Goal: Task Accomplishment & Management: Use online tool/utility

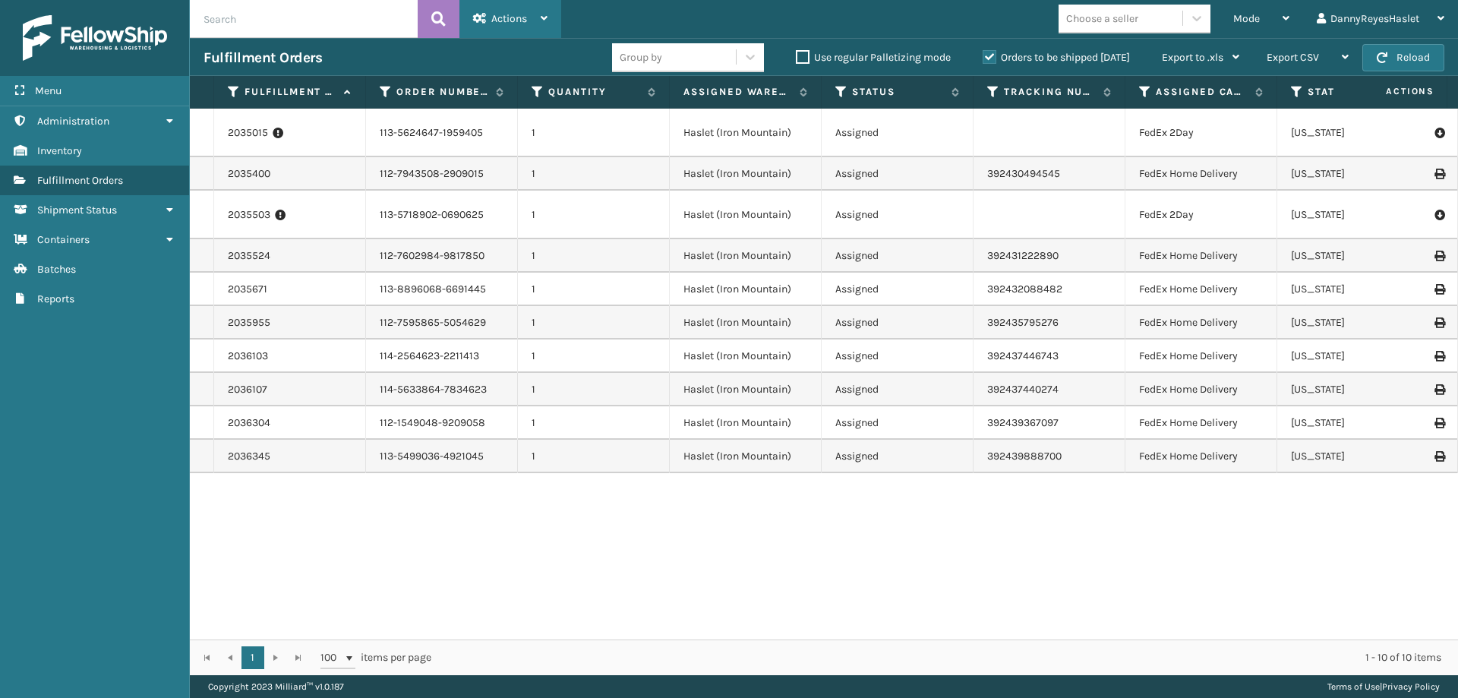
click at [497, 19] on span "Actions" at bounding box center [509, 18] width 36 height 13
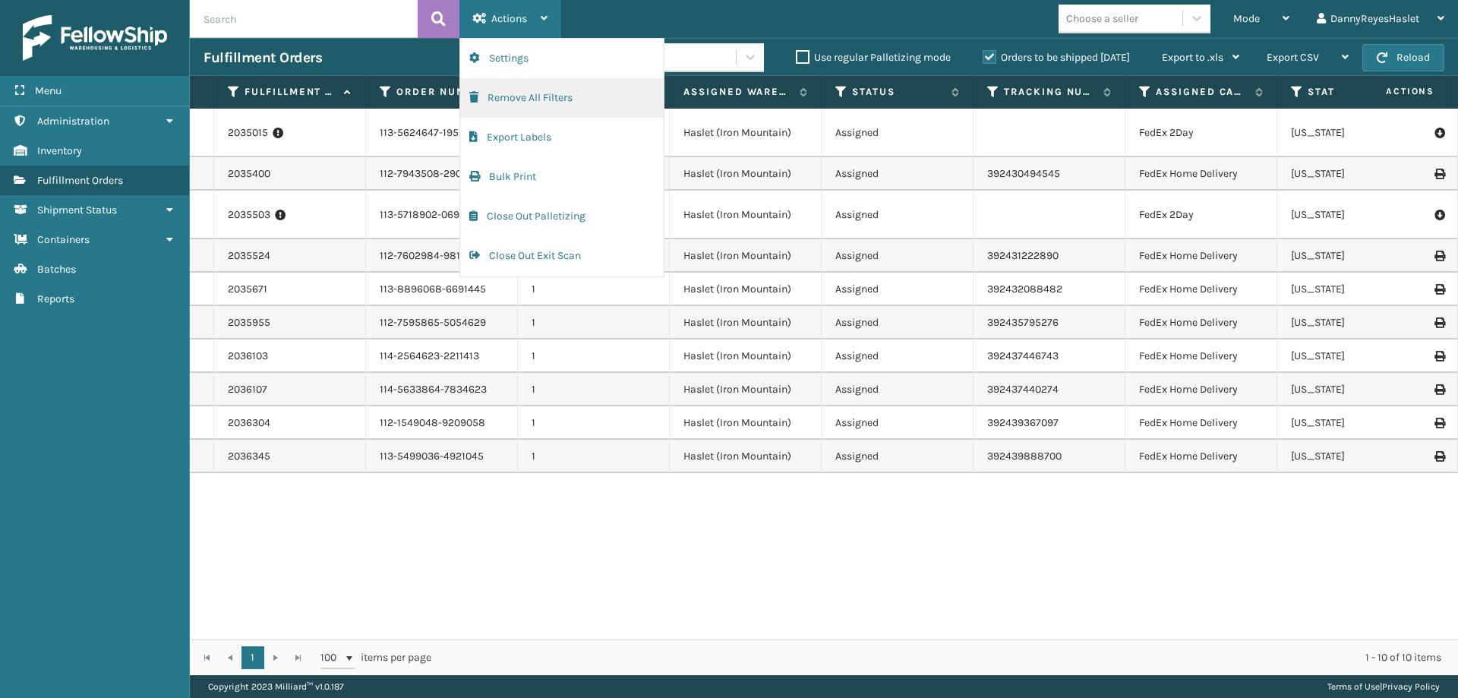
click at [552, 104] on button "Remove All Filters" at bounding box center [562, 97] width 204 height 39
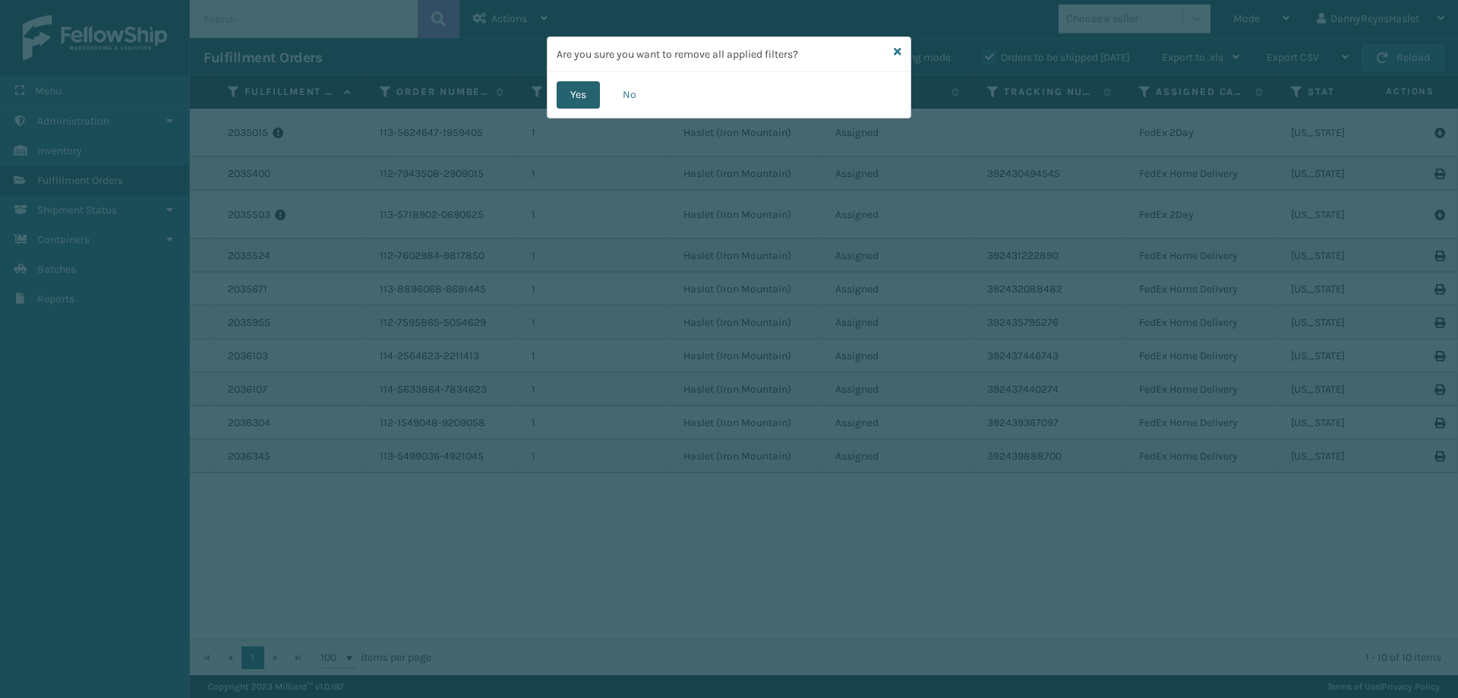
click at [586, 103] on button "Yes" at bounding box center [578, 94] width 43 height 27
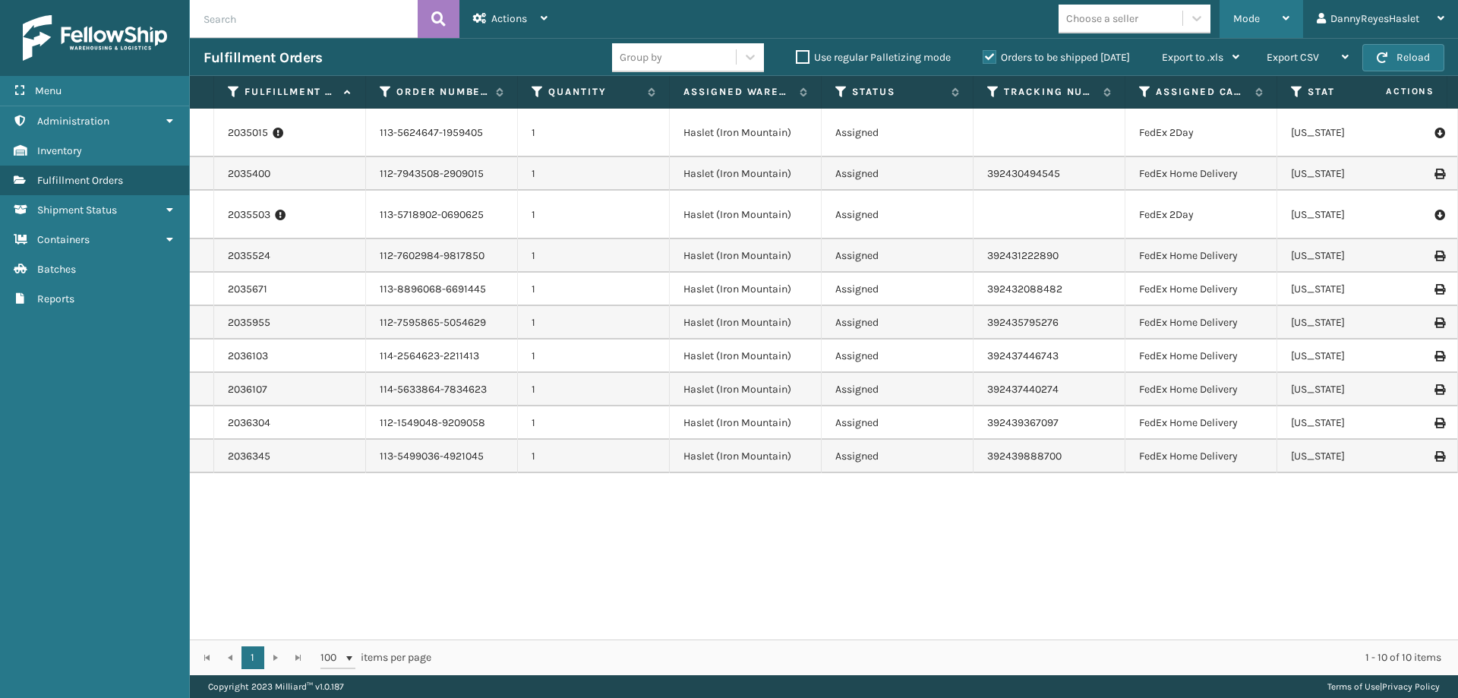
click at [1250, 17] on span "Mode" at bounding box center [1246, 18] width 27 height 13
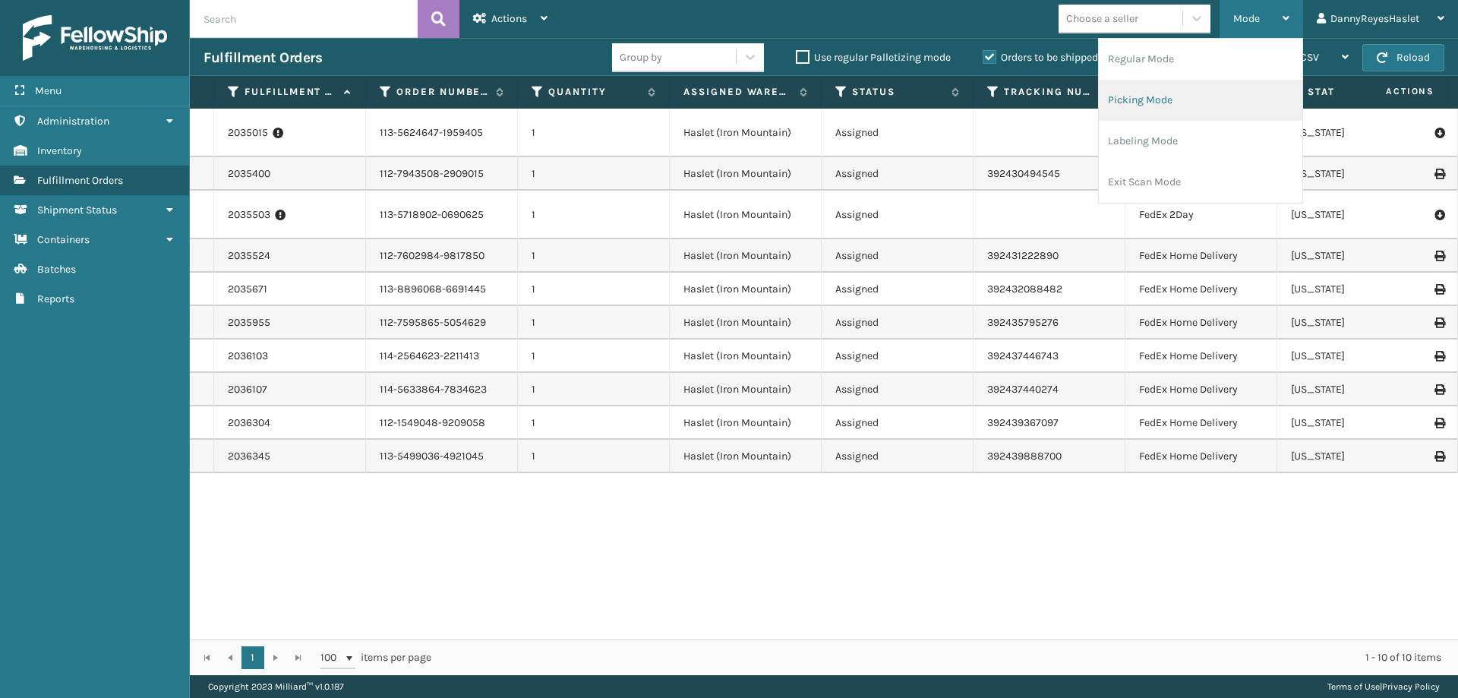
click at [1147, 96] on li "Picking Mode" at bounding box center [1201, 100] width 204 height 41
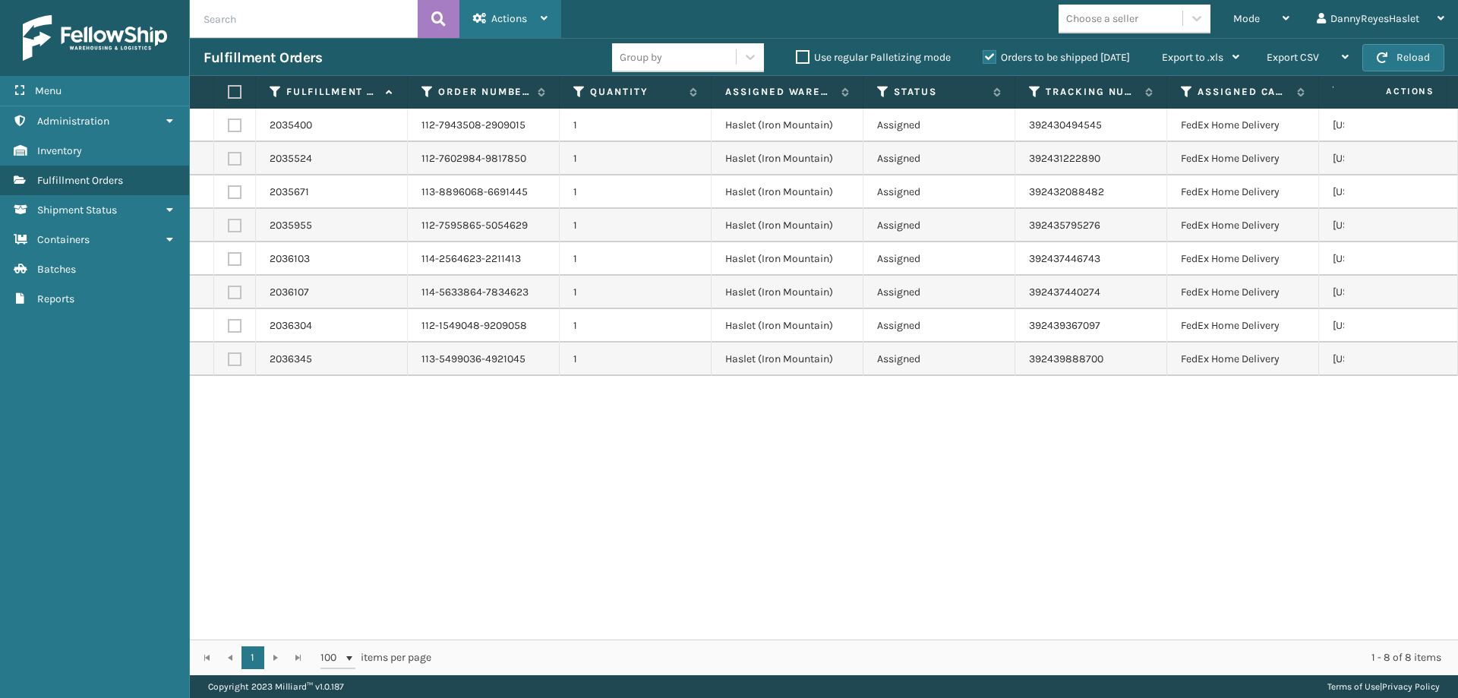
click at [532, 17] on div "Actions" at bounding box center [510, 19] width 74 height 38
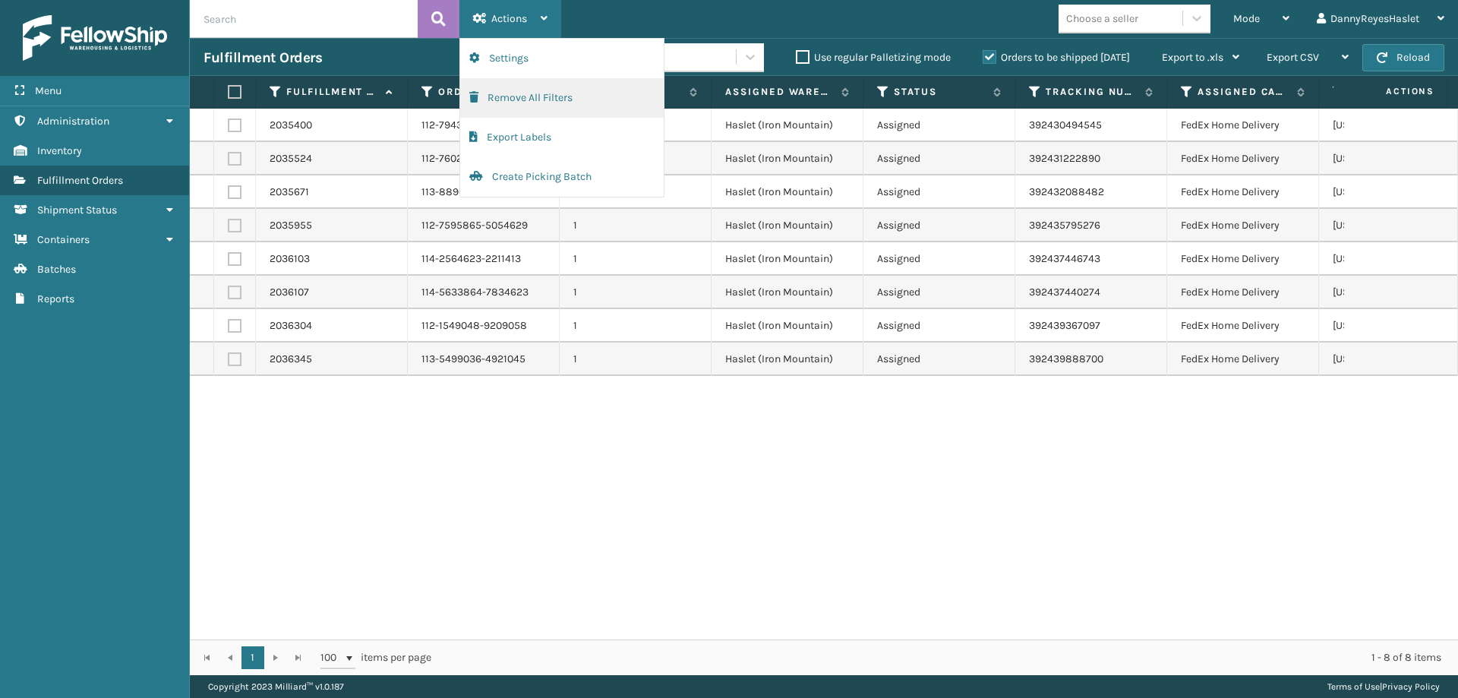
click at [524, 103] on button "Remove All Filters" at bounding box center [562, 97] width 204 height 39
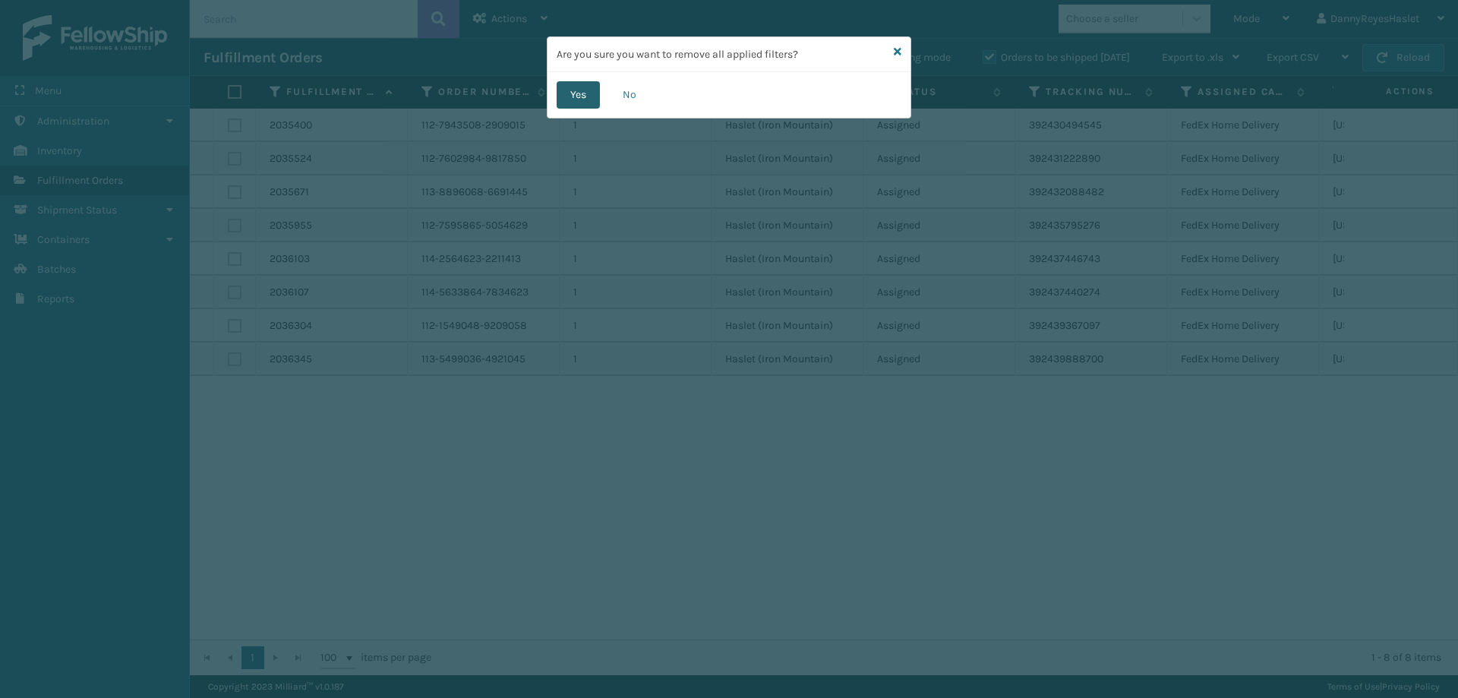
click at [579, 94] on button "Yes" at bounding box center [578, 94] width 43 height 27
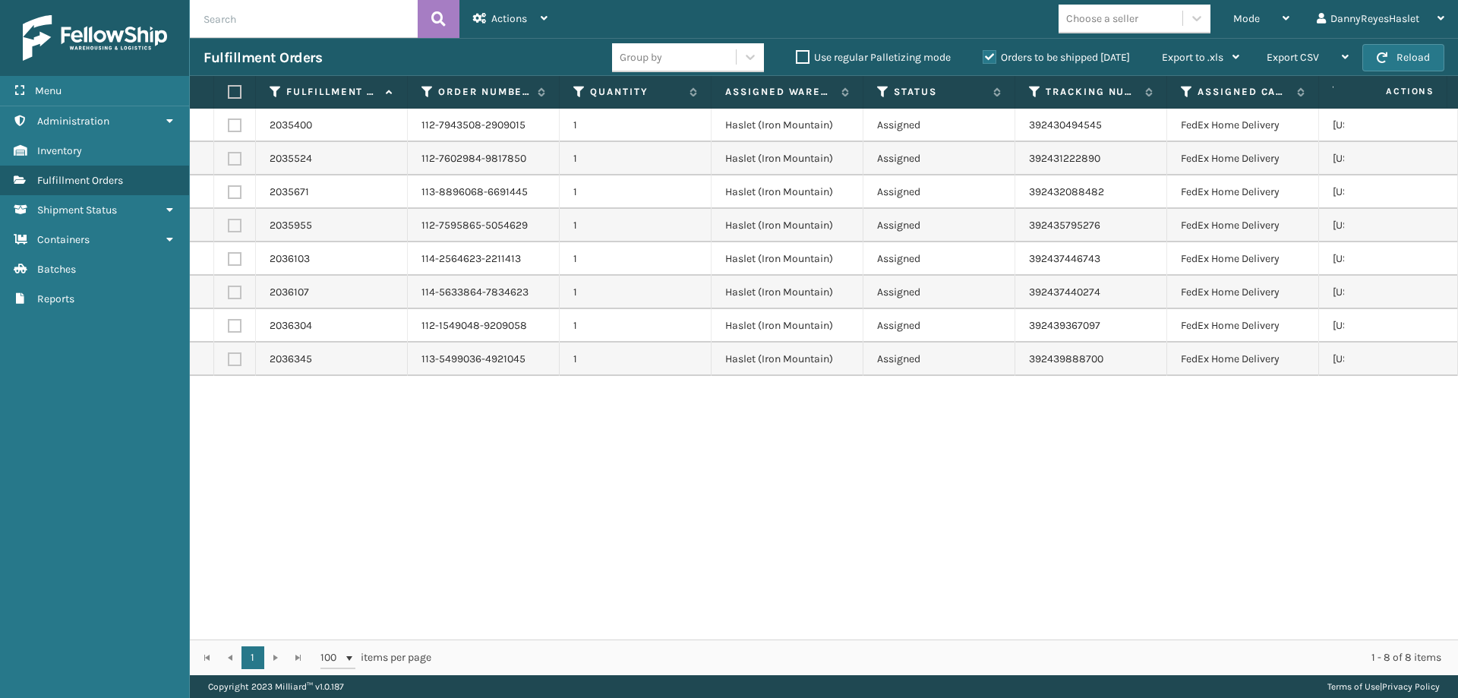
click at [236, 95] on label at bounding box center [232, 92] width 9 height 14
click at [229, 95] on input "checkbox" at bounding box center [228, 92] width 1 height 10
checkbox input "true"
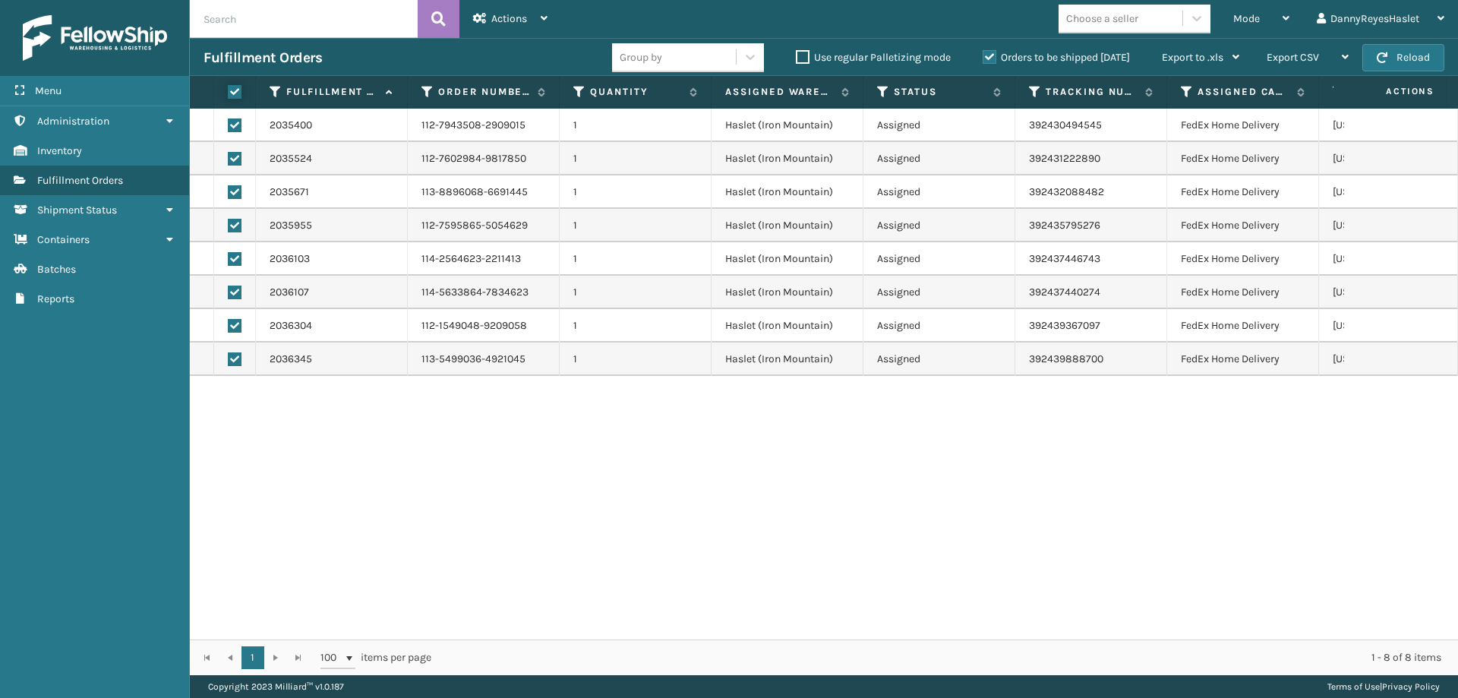
checkbox input "true"
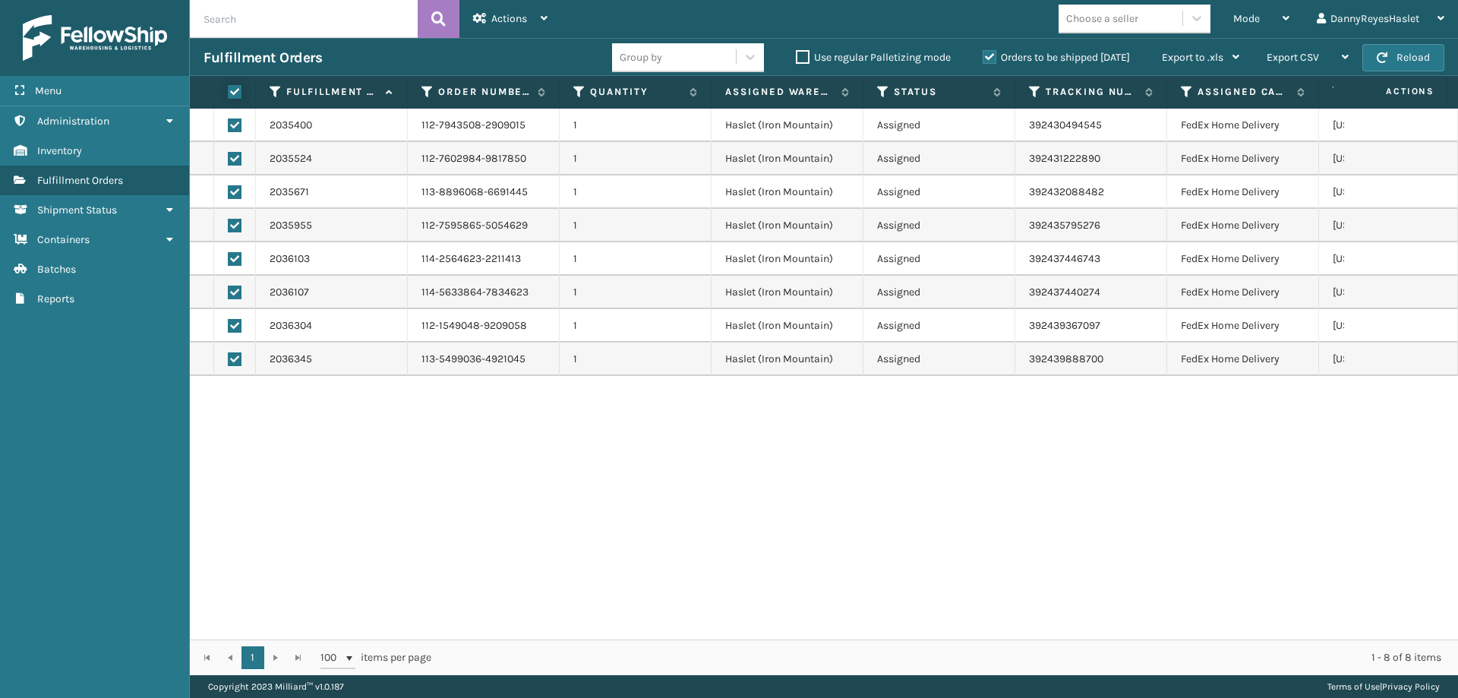
checkbox input "true"
click at [538, 25] on div "Actions" at bounding box center [510, 19] width 74 height 38
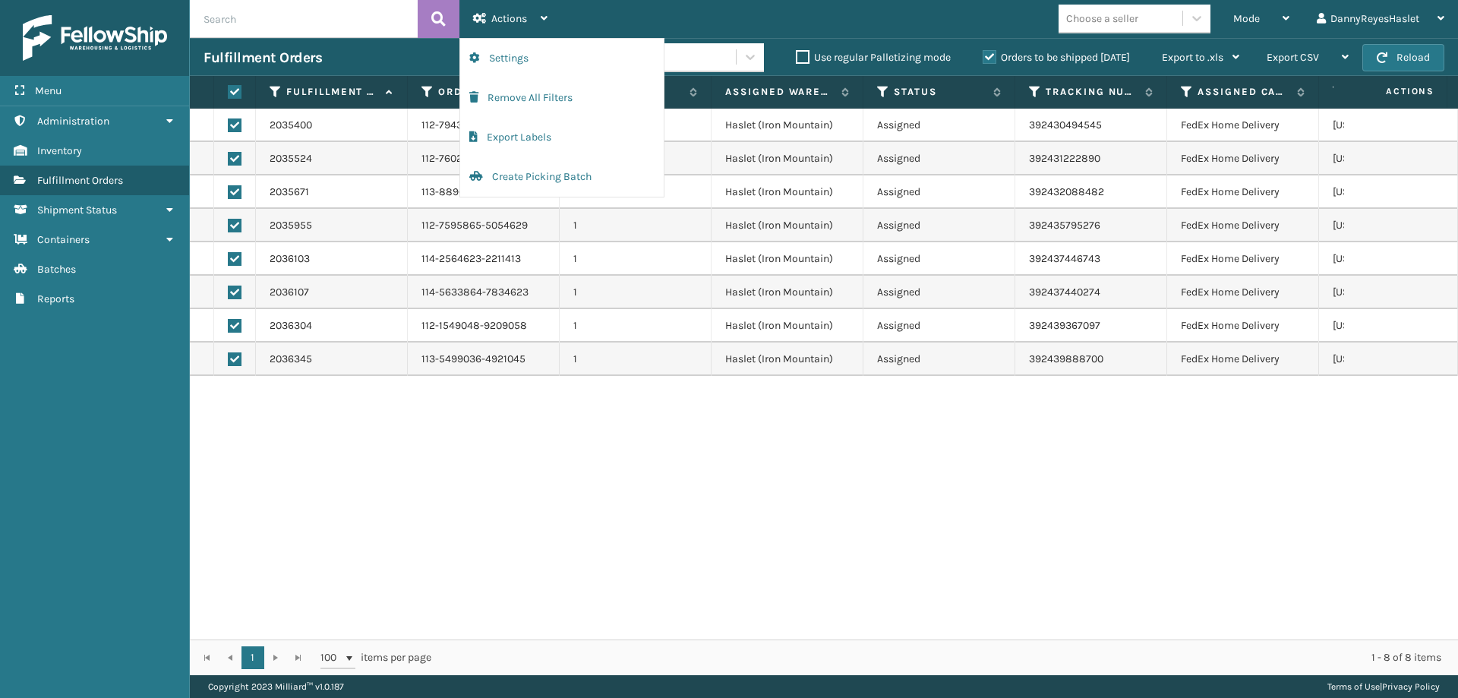
click at [375, 418] on div "2035400 112-7943508-2909015 1 Haslet ([GEOGRAPHIC_DATA]) Assigned 392430494545 …" at bounding box center [824, 374] width 1268 height 531
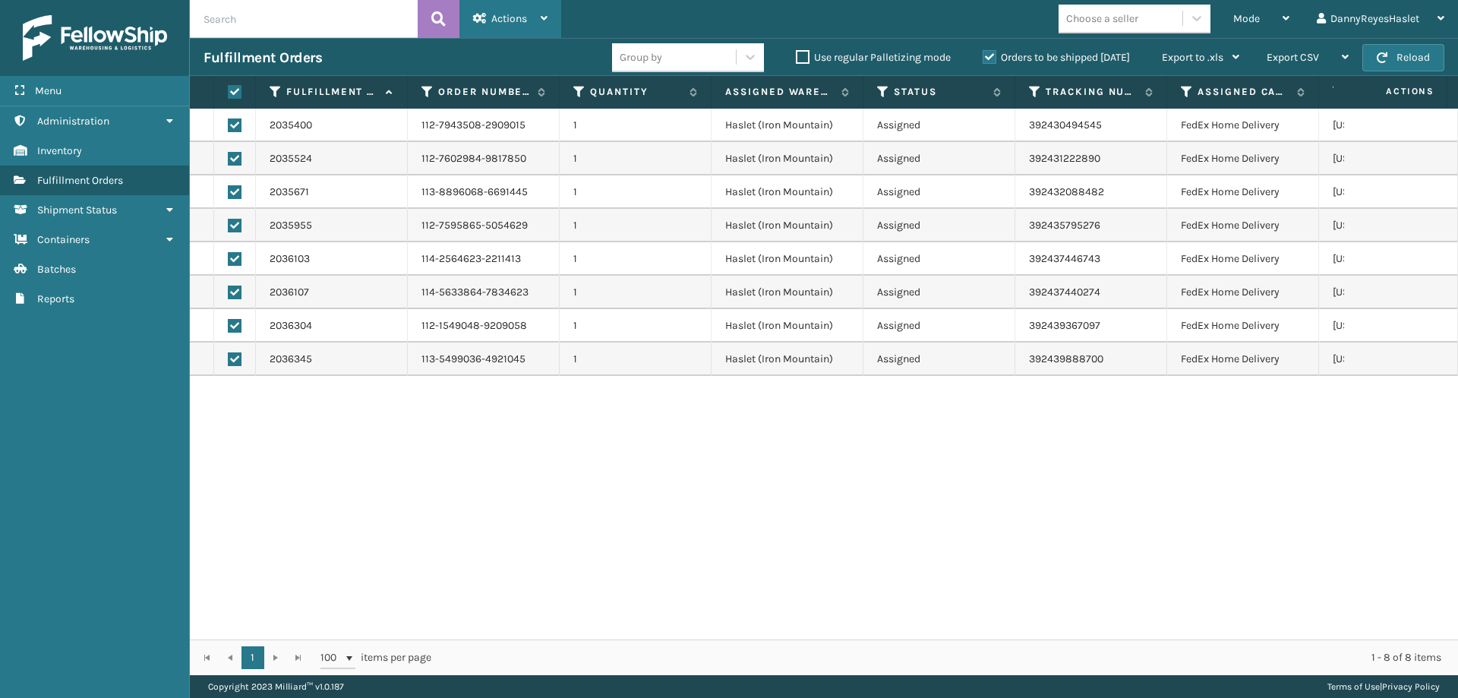
click at [509, 15] on span "Actions" at bounding box center [509, 18] width 36 height 13
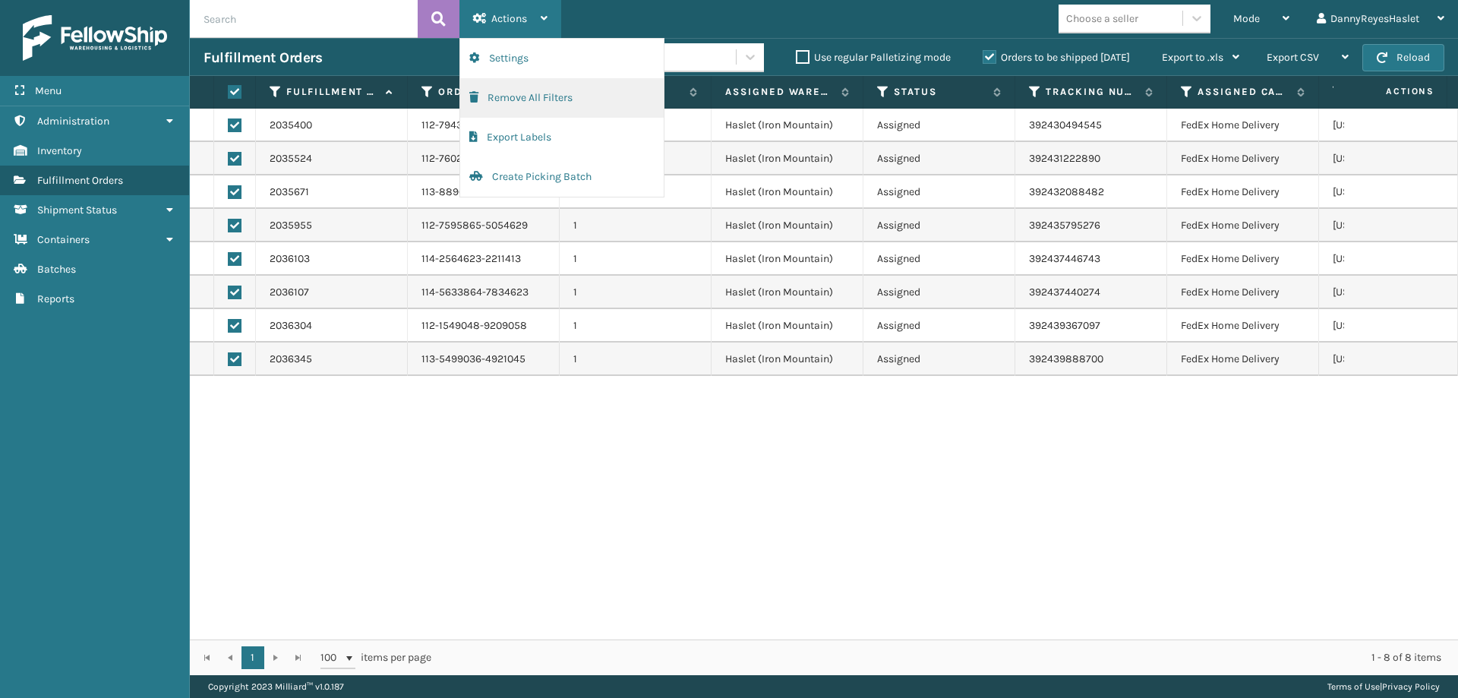
click at [523, 93] on button "Remove All Filters" at bounding box center [562, 97] width 204 height 39
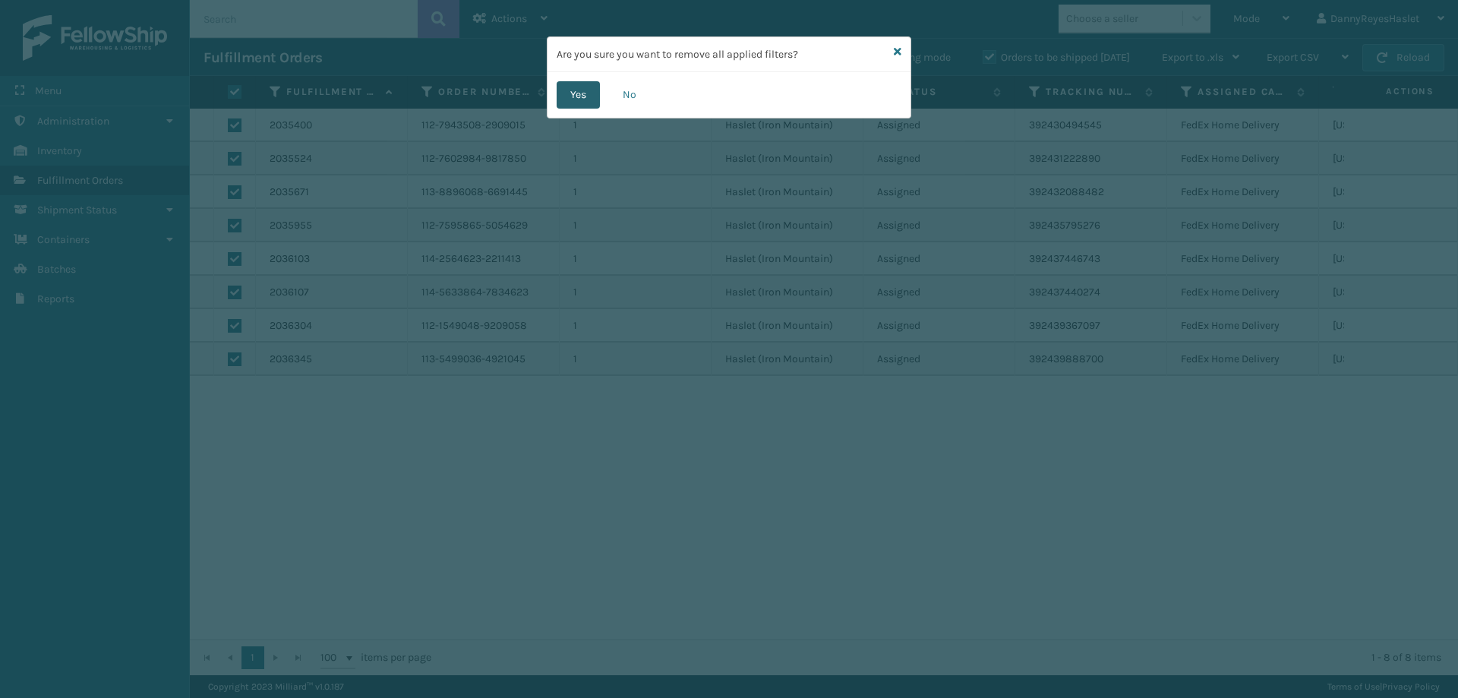
click at [588, 95] on button "Yes" at bounding box center [578, 94] width 43 height 27
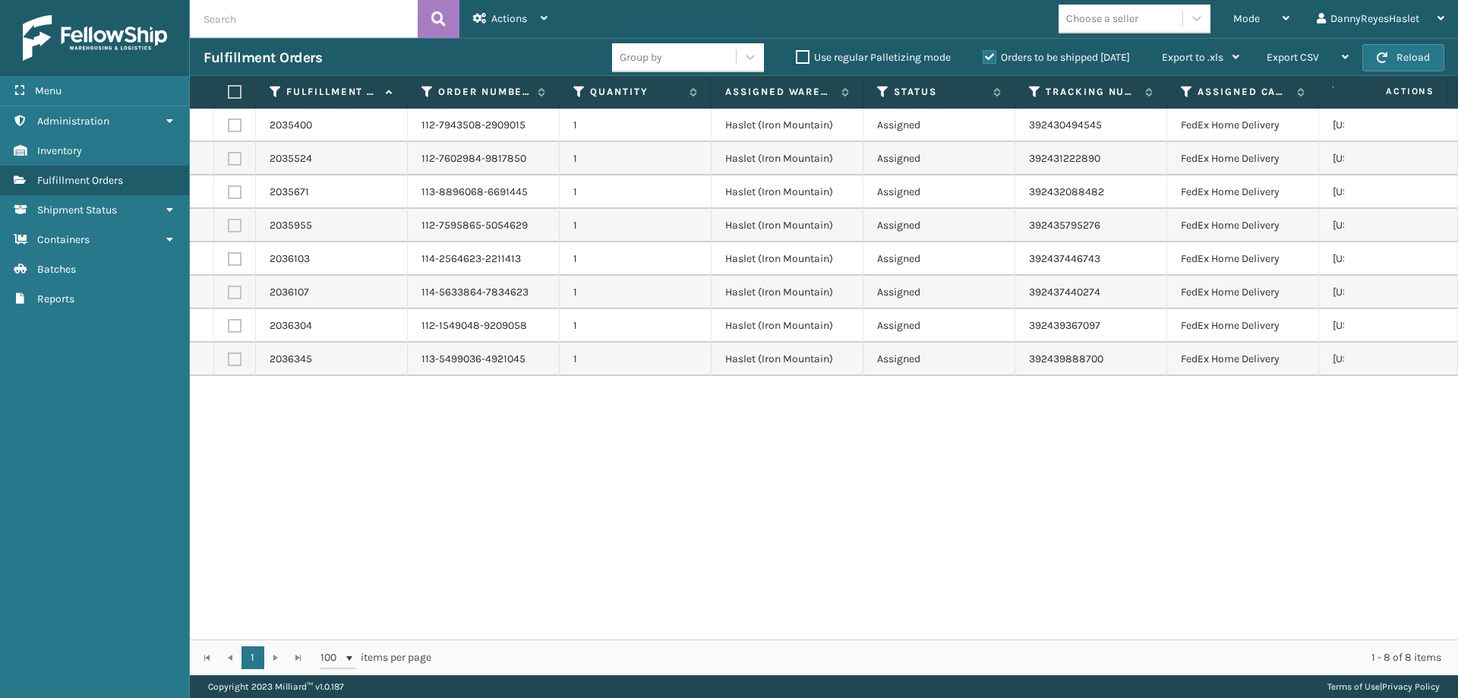
click at [227, 86] on th at bounding box center [235, 92] width 42 height 33
click at [232, 98] on label at bounding box center [232, 92] width 9 height 14
click at [229, 97] on input "checkbox" at bounding box center [228, 92] width 1 height 10
checkbox input "true"
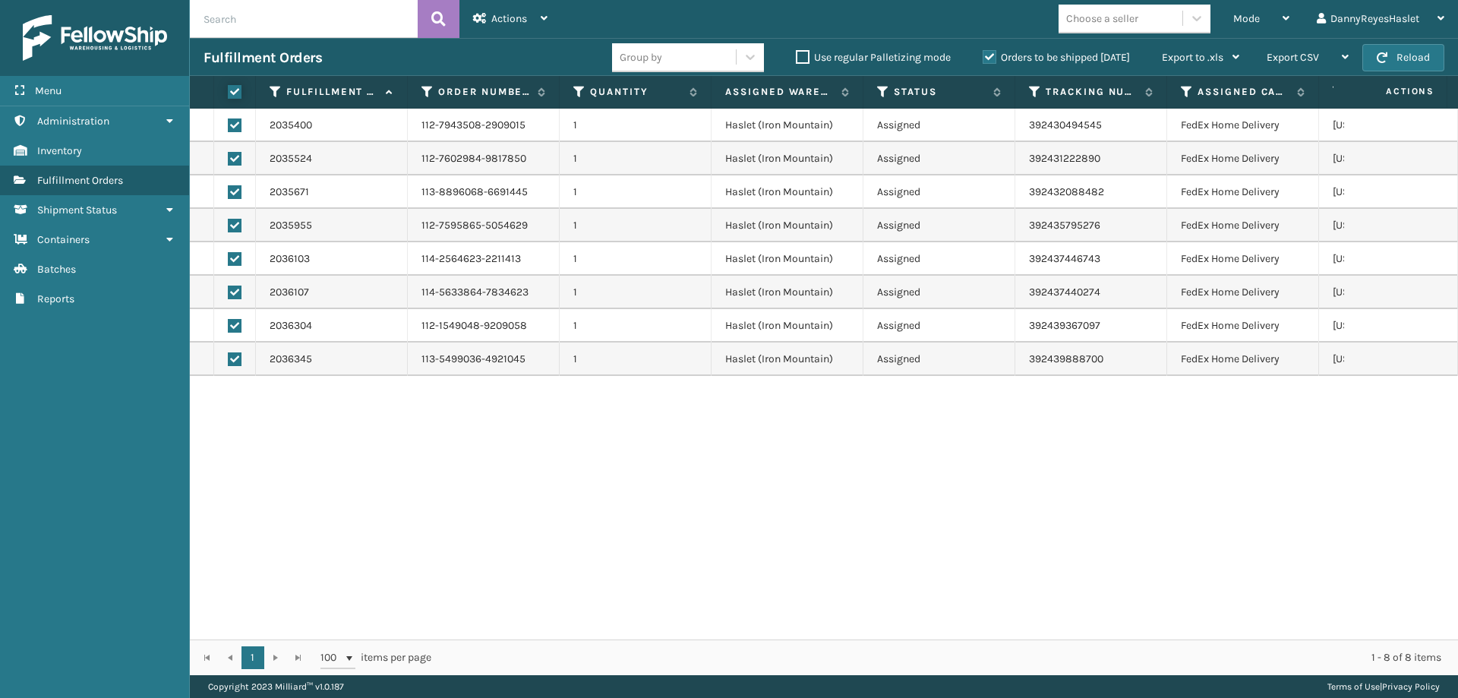
checkbox input "true"
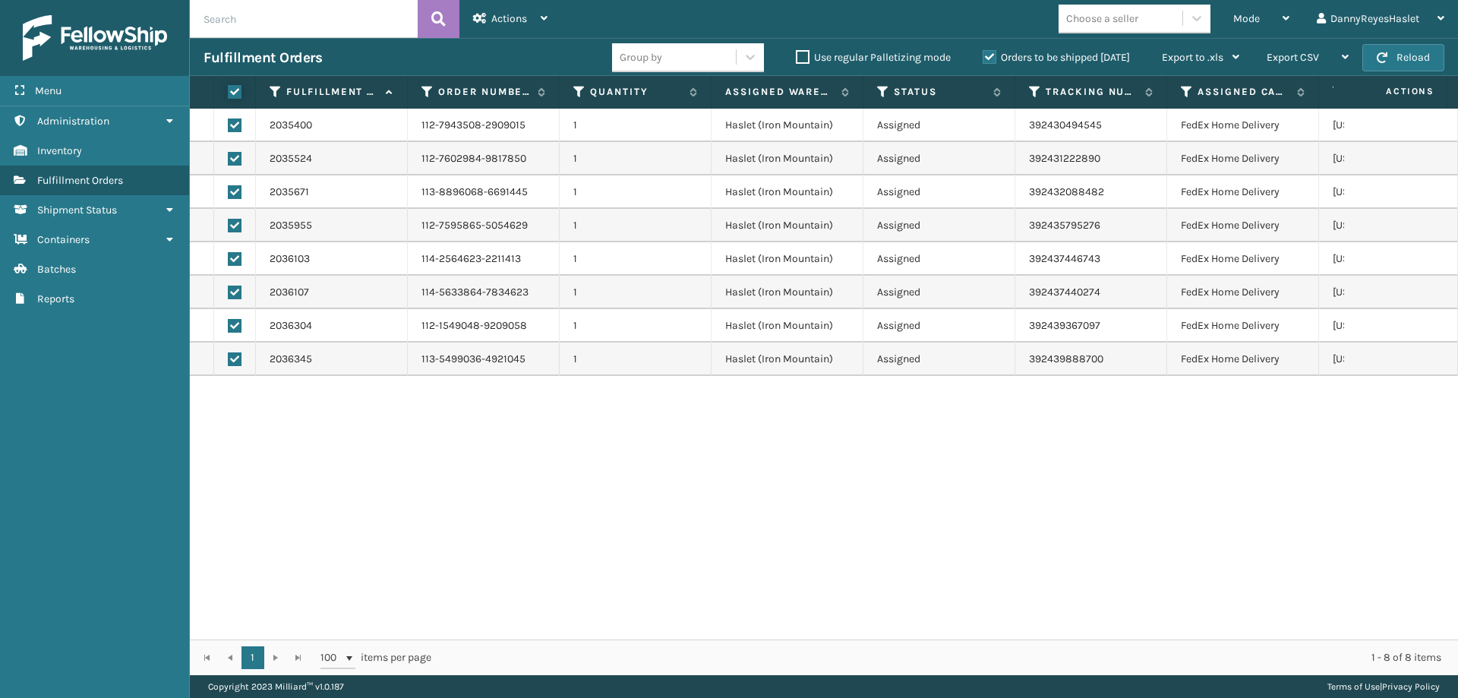
checkbox input "true"
click at [537, 22] on div "Actions" at bounding box center [510, 19] width 74 height 38
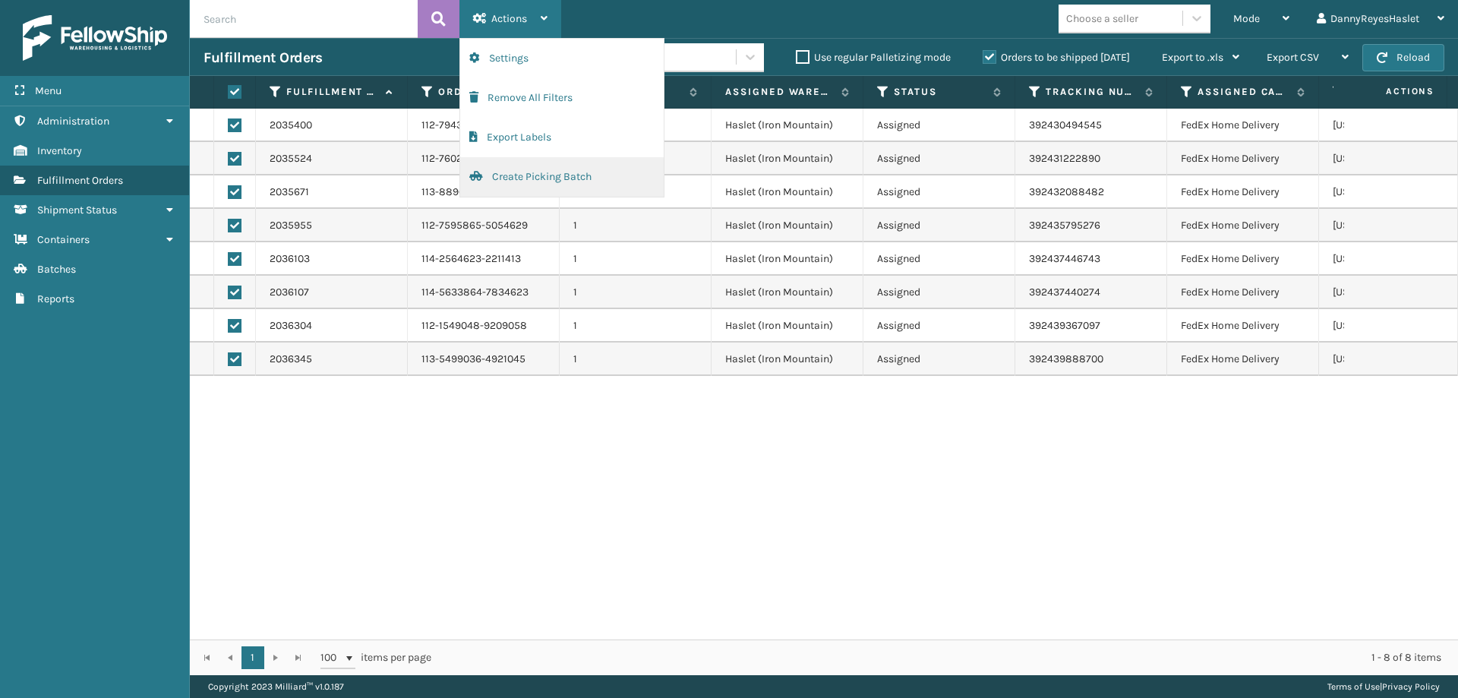
click at [511, 182] on button "Create Picking Batch" at bounding box center [562, 176] width 204 height 39
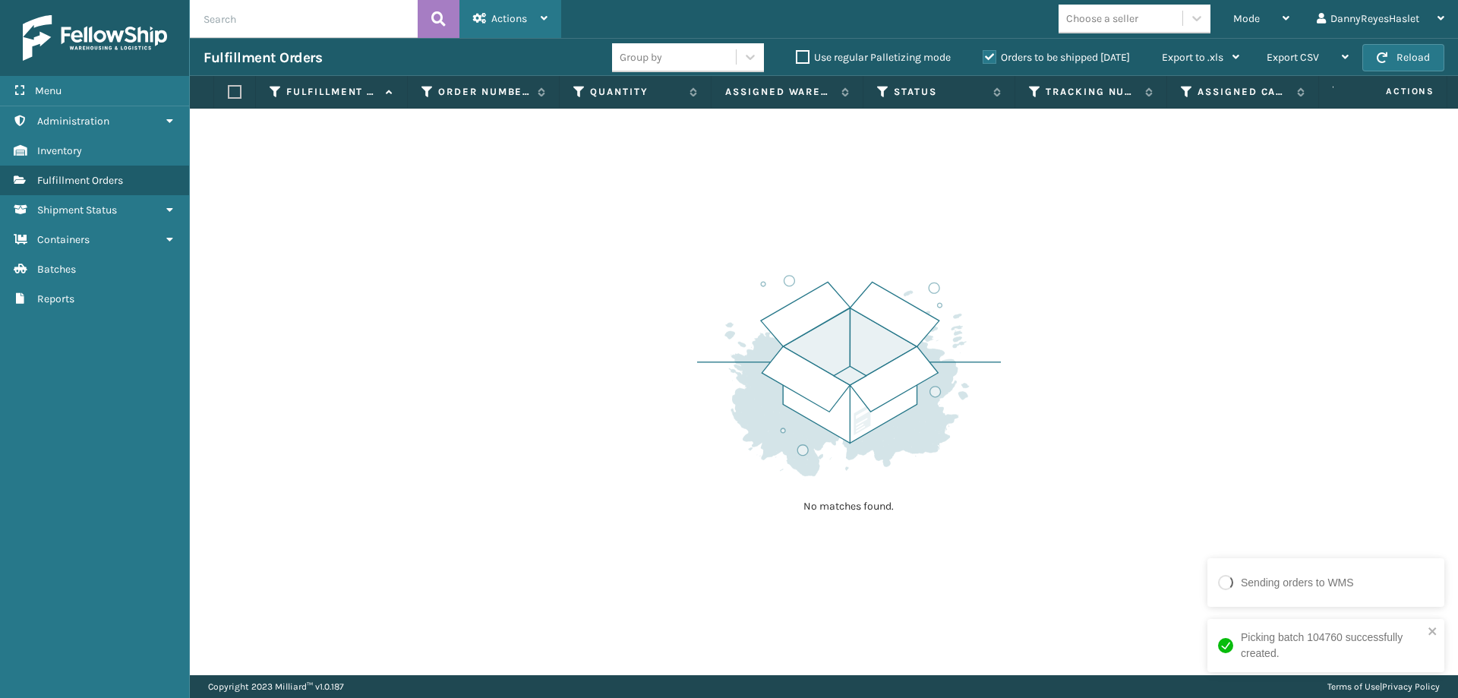
click at [517, 11] on div "Actions" at bounding box center [510, 19] width 74 height 38
click at [1269, 24] on div "Mode" at bounding box center [1261, 19] width 56 height 38
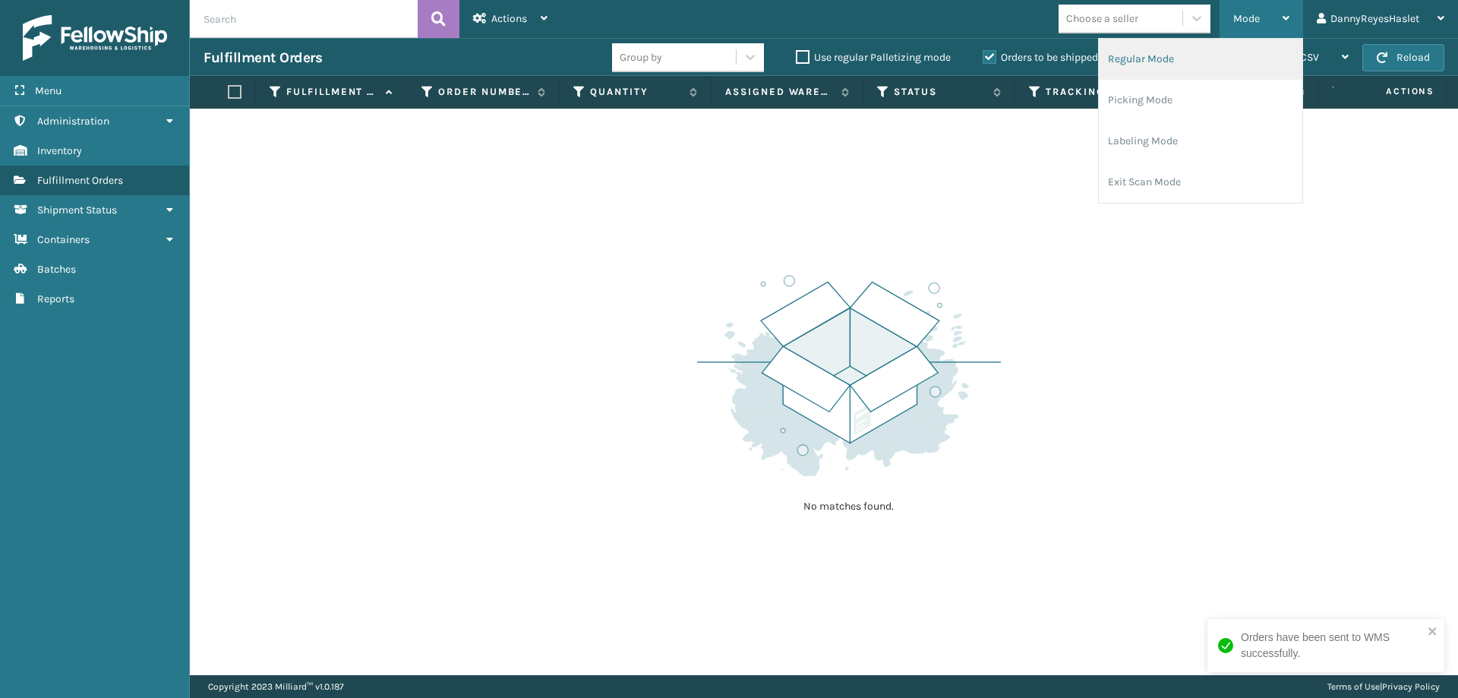
click at [1177, 67] on li "Regular Mode" at bounding box center [1201, 59] width 204 height 41
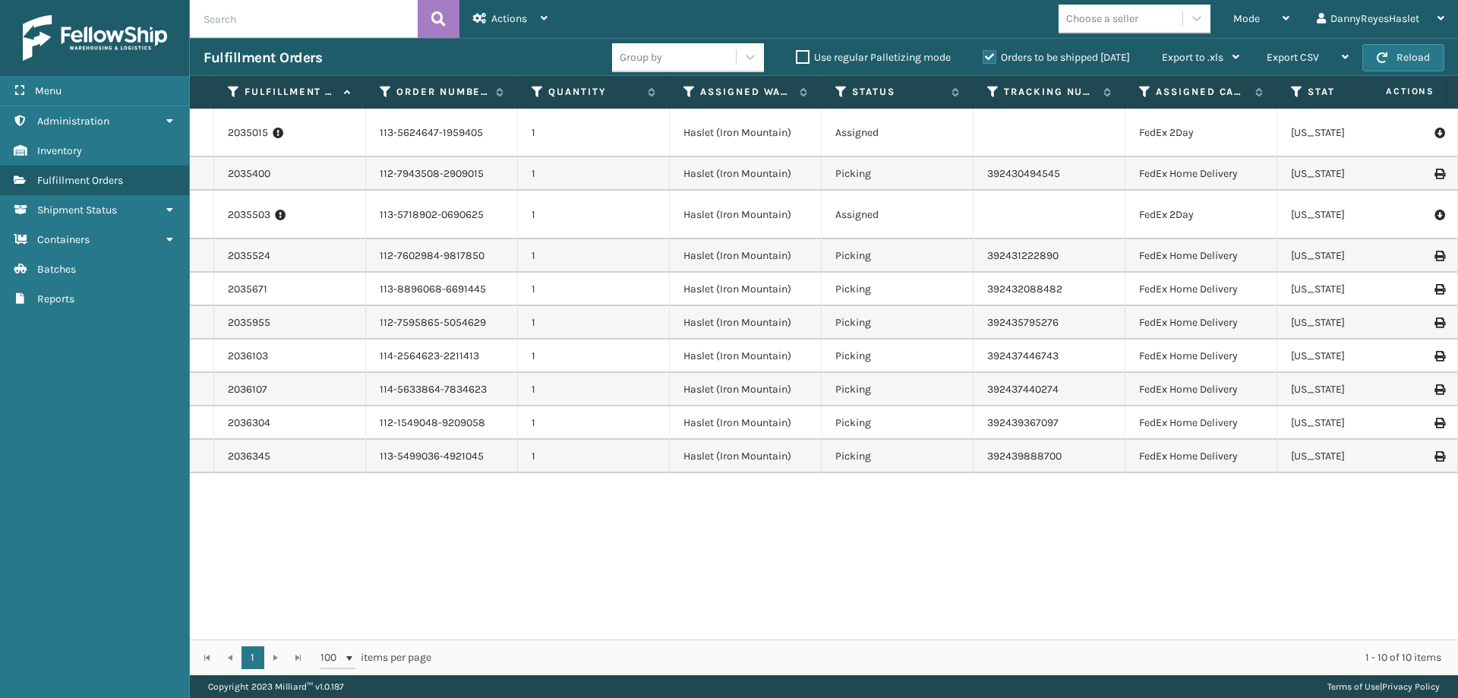
click at [282, 216] on icon at bounding box center [280, 214] width 11 height 15
